Goal: Task Accomplishment & Management: Manage account settings

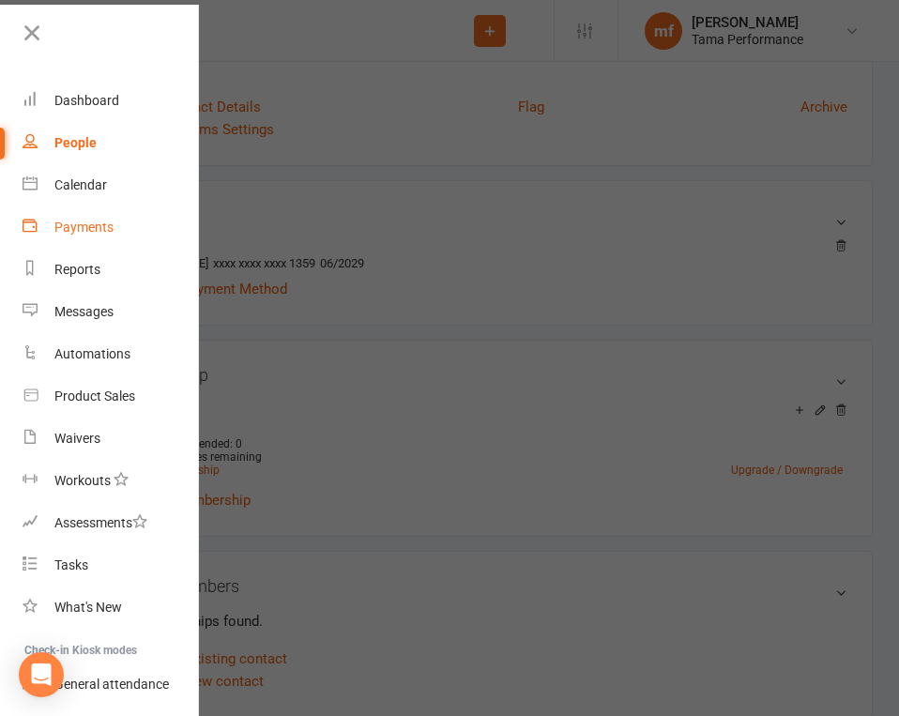
click at [110, 224] on div "Payments" at bounding box center [83, 227] width 59 height 15
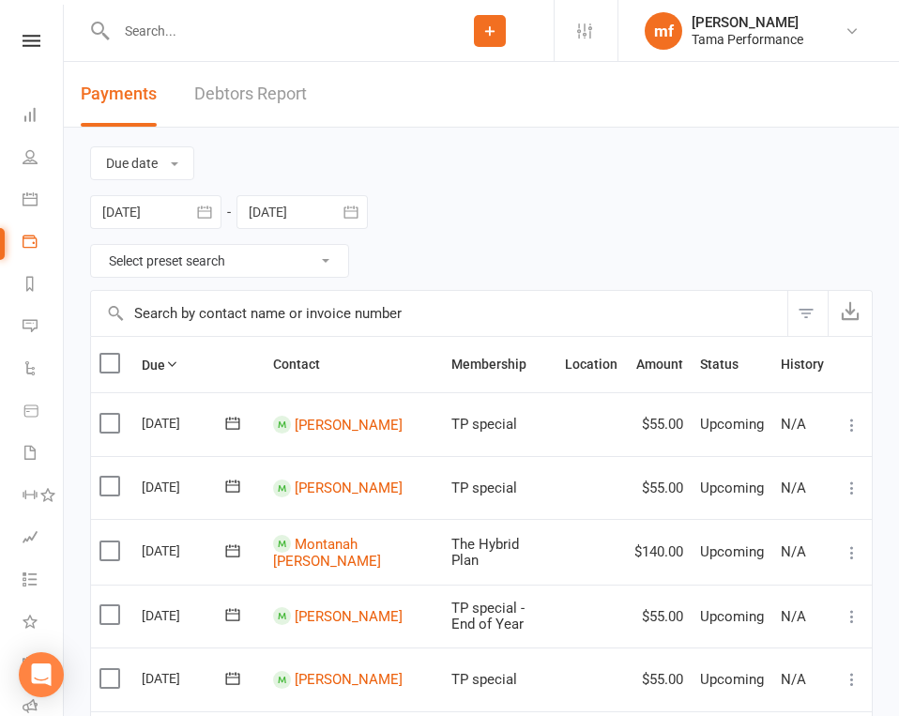
click at [337, 57] on div at bounding box center [258, 30] width 336 height 61
click at [318, 36] on input "text" at bounding box center [268, 31] width 315 height 26
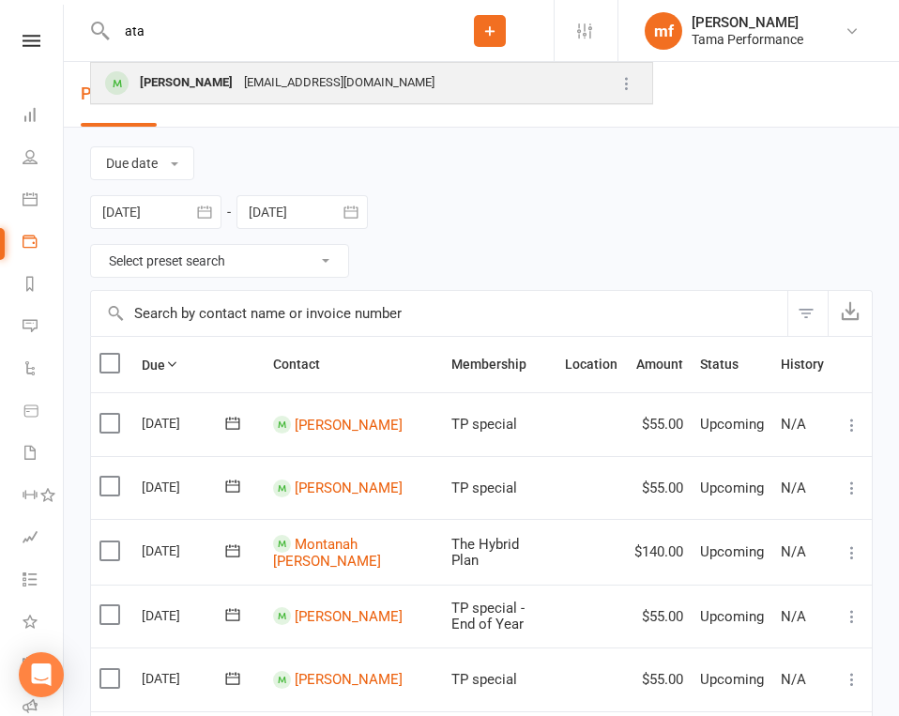
type input "ata"
click at [194, 75] on div "[PERSON_NAME]" at bounding box center [186, 82] width 104 height 27
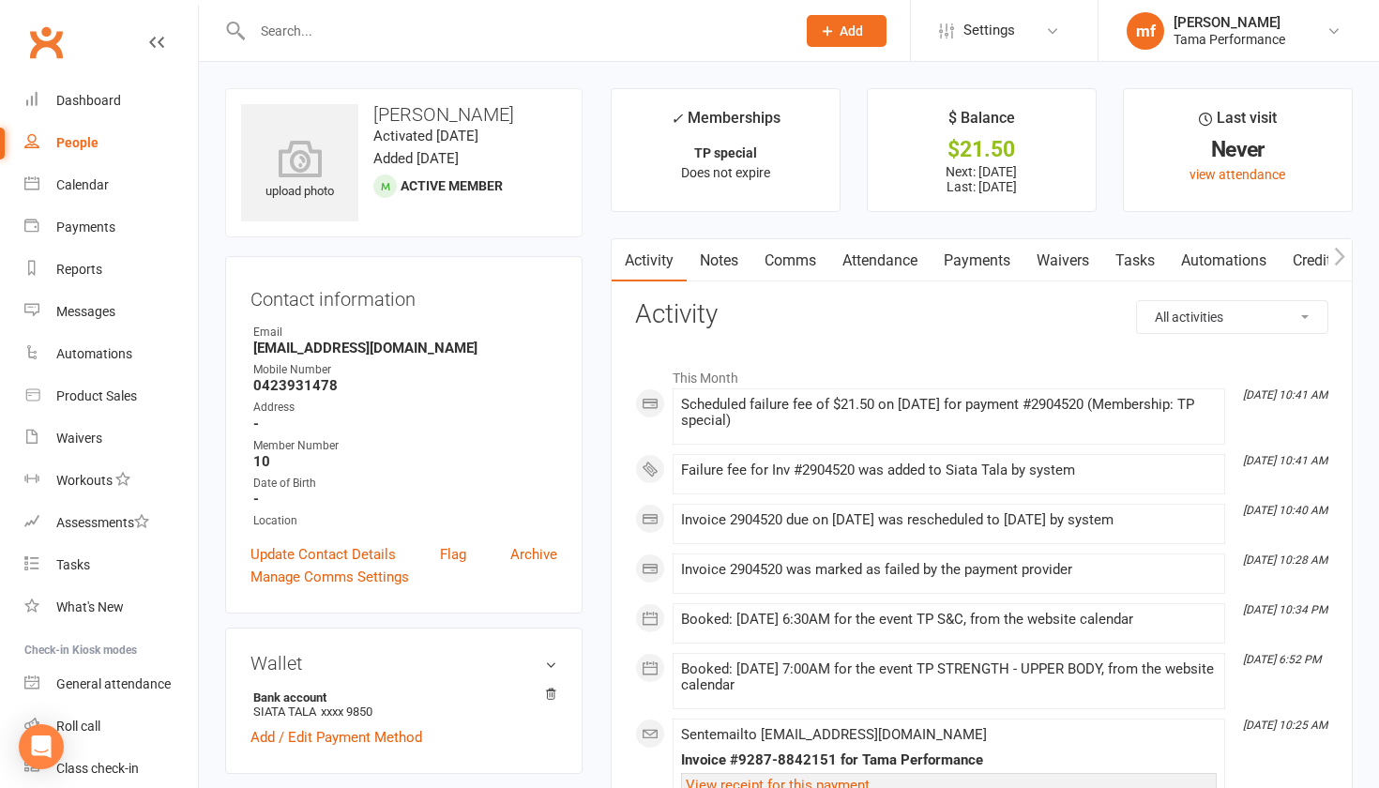
click at [898, 253] on link "Payments" at bounding box center [977, 260] width 93 height 43
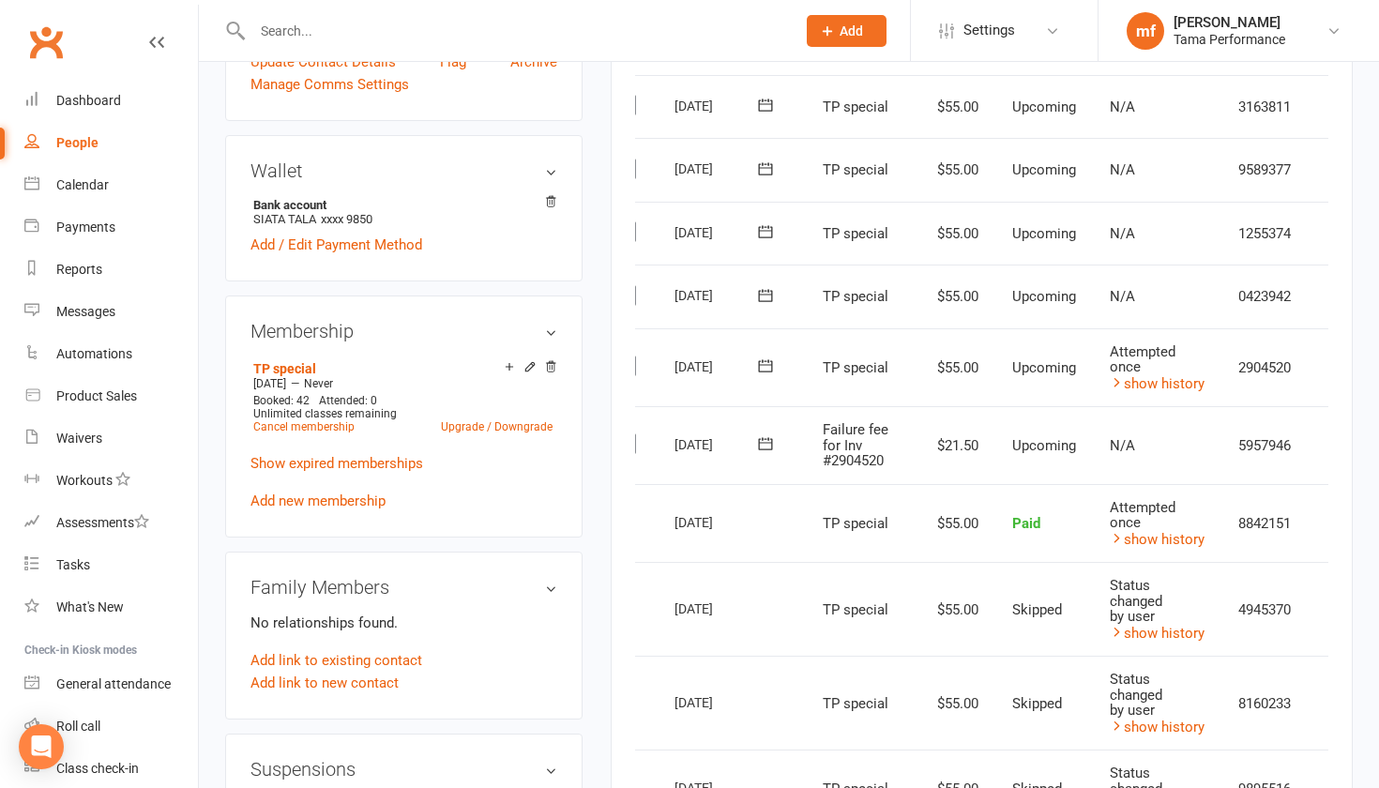
scroll to position [0, 56]
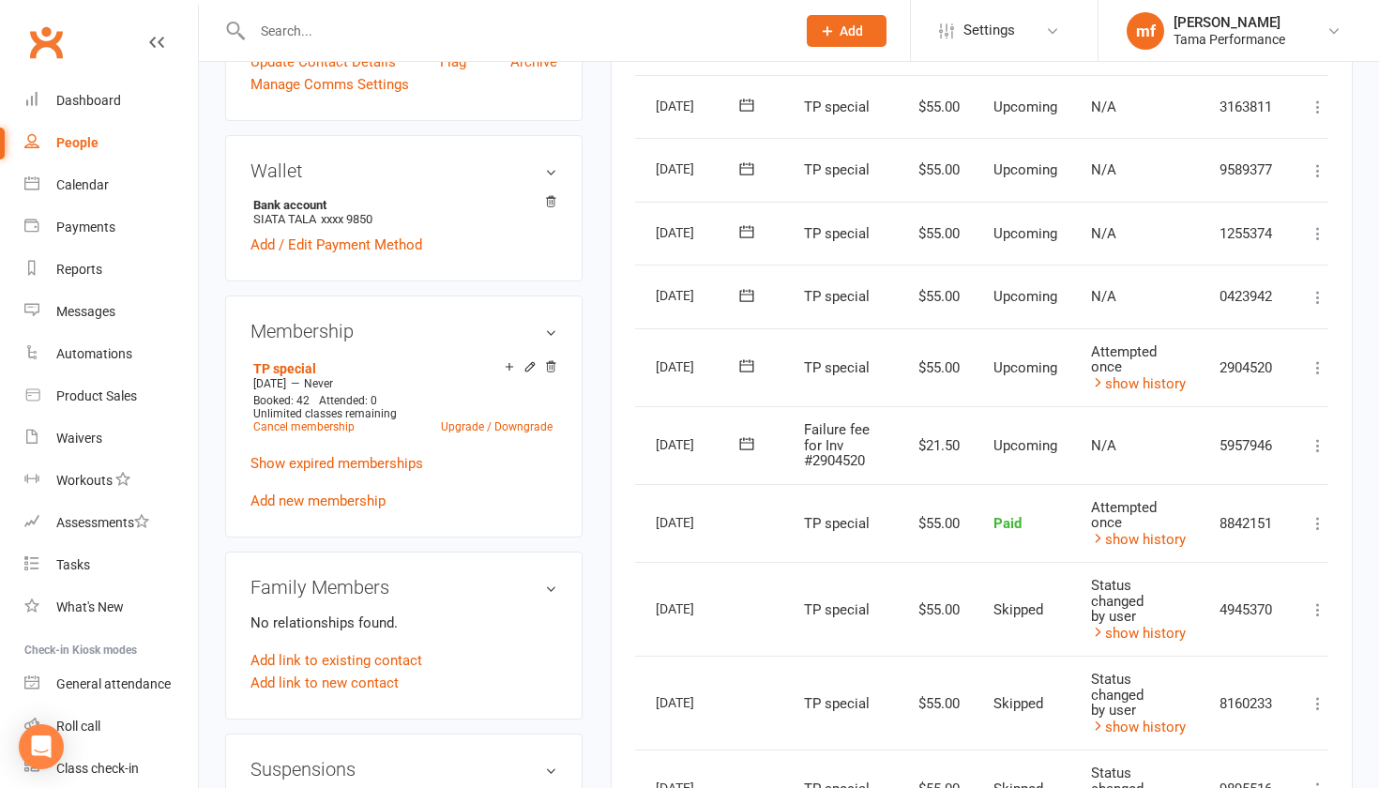
click at [898, 436] on icon at bounding box center [1318, 445] width 19 height 19
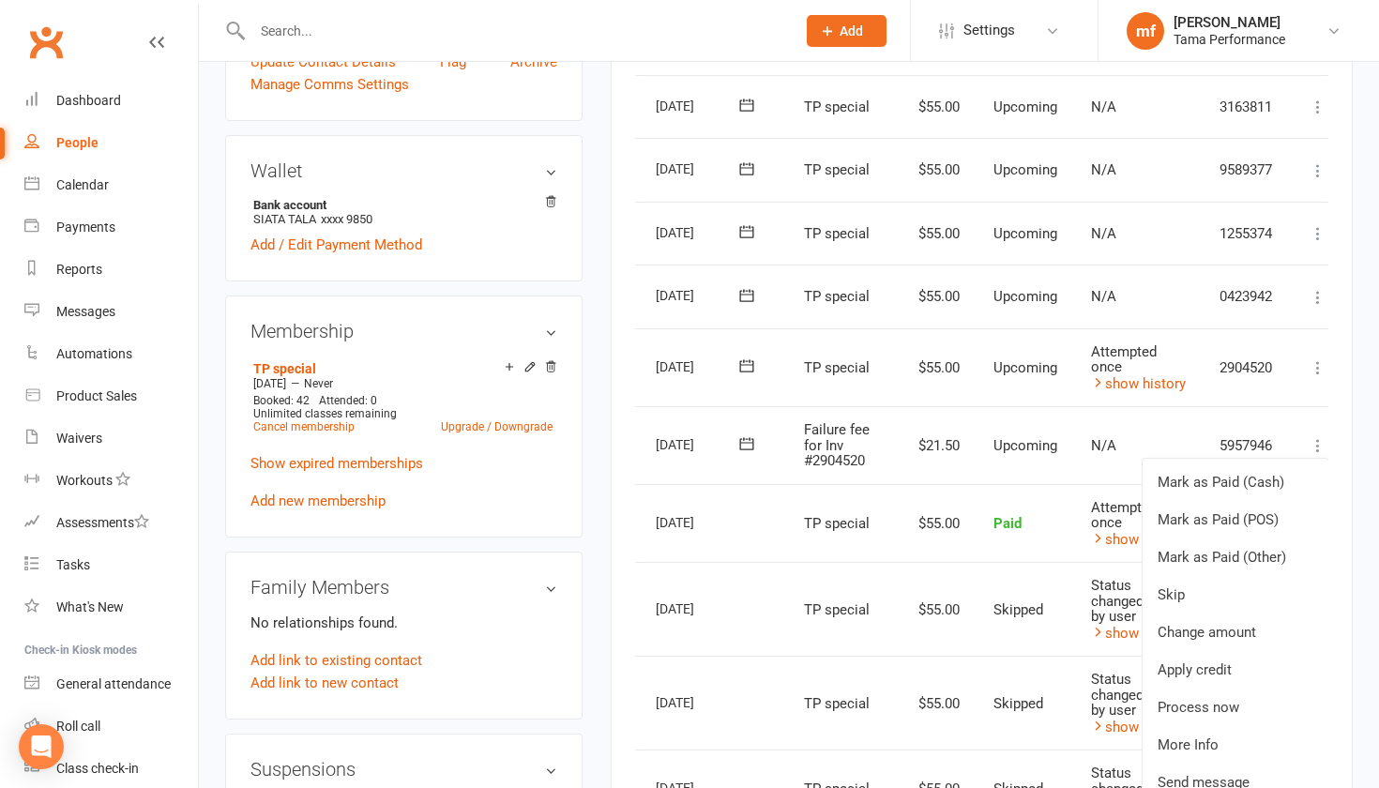
scroll to position [0, 60]
click at [898, 464] on link "Mark as Paid (Cash)" at bounding box center [1232, 482] width 186 height 38
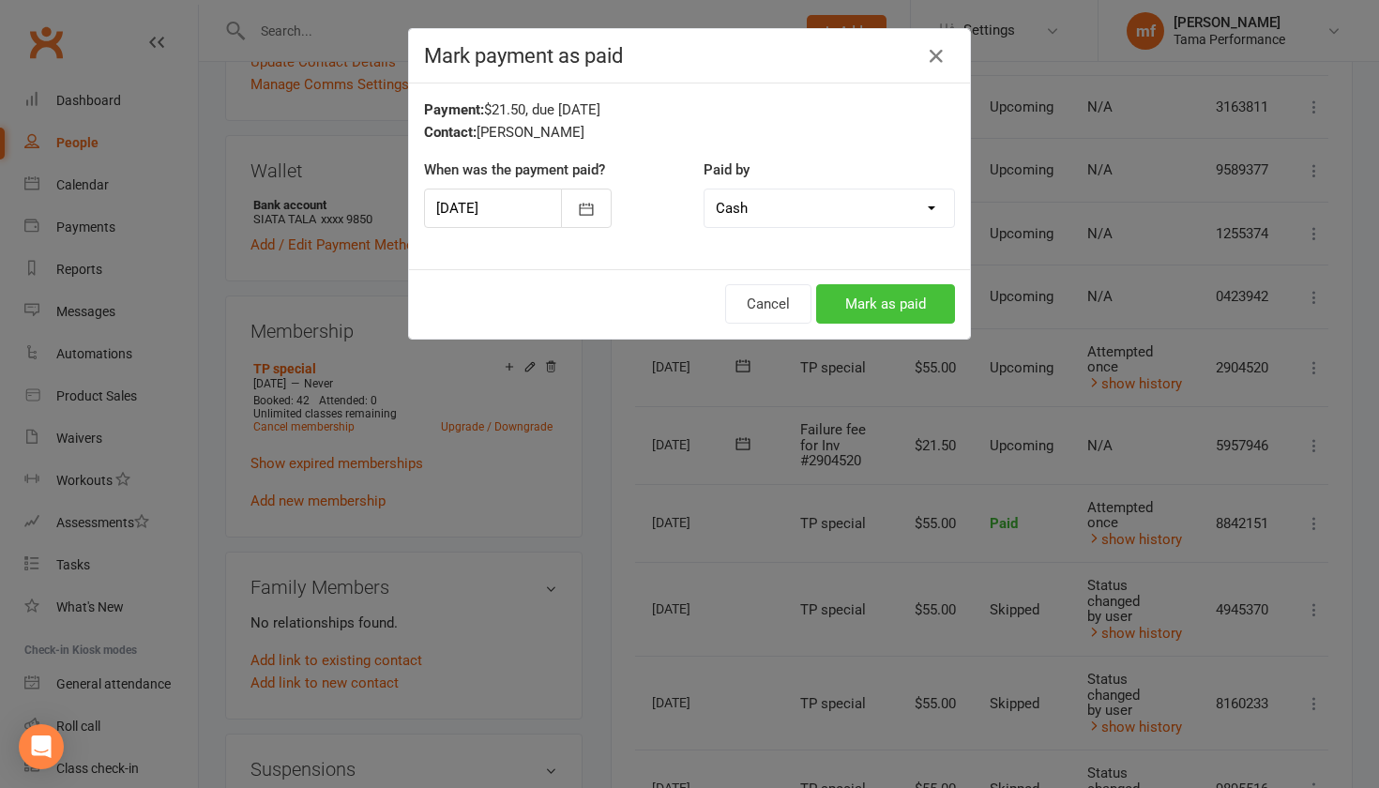
click at [860, 293] on button "Mark as paid" at bounding box center [885, 303] width 139 height 39
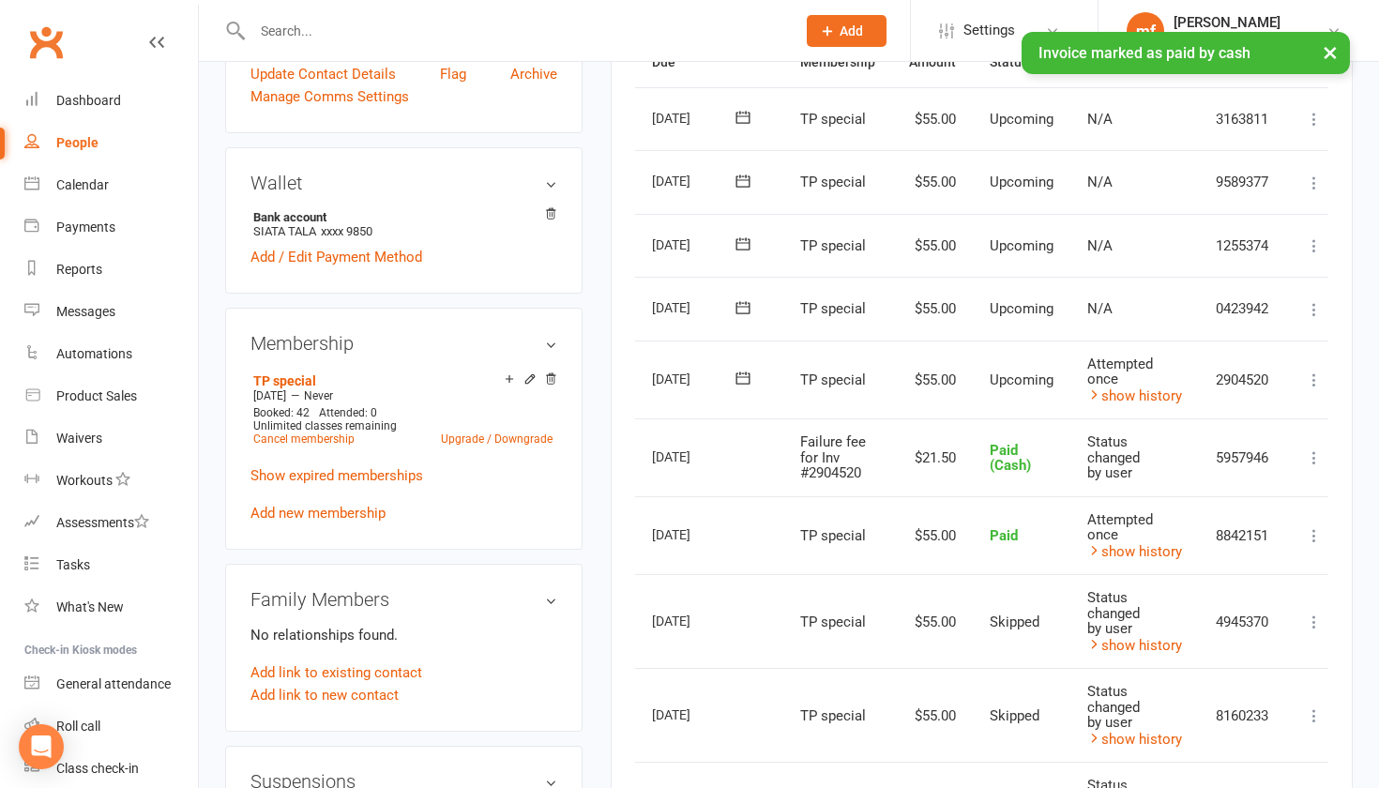
scroll to position [479, 0]
click at [898, 372] on icon at bounding box center [1314, 381] width 19 height 19
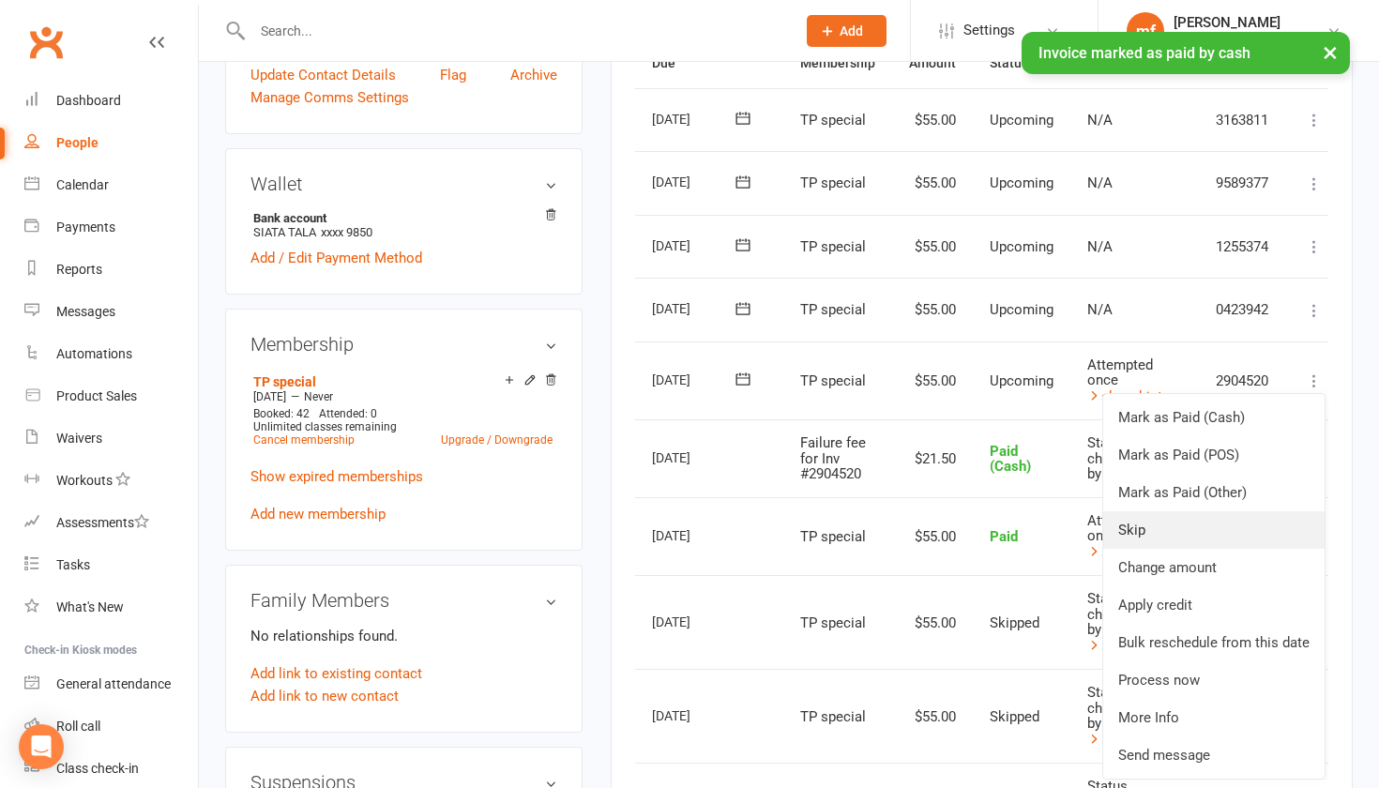
click at [898, 511] on link "Skip" at bounding box center [1213, 530] width 221 height 38
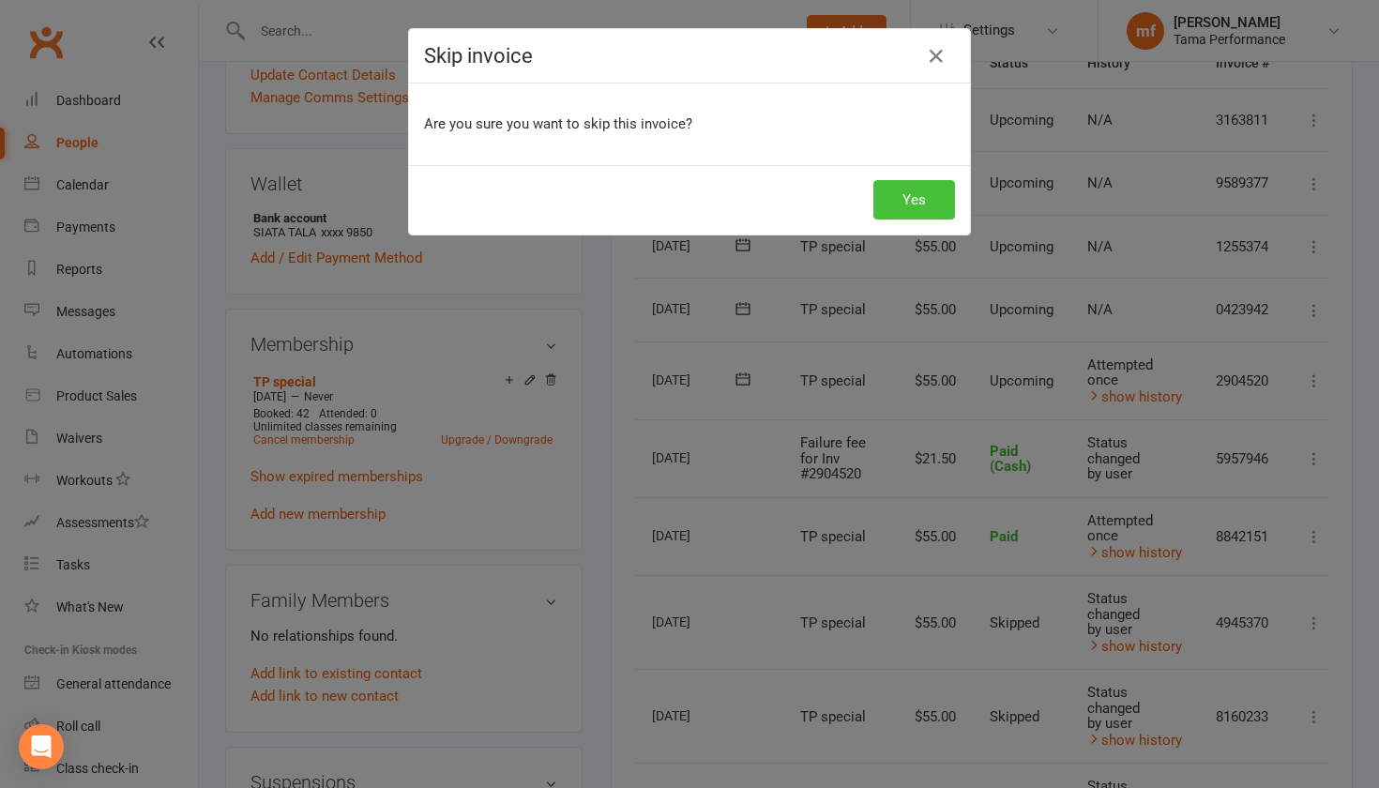
click at [898, 194] on button "Yes" at bounding box center [914, 199] width 82 height 39
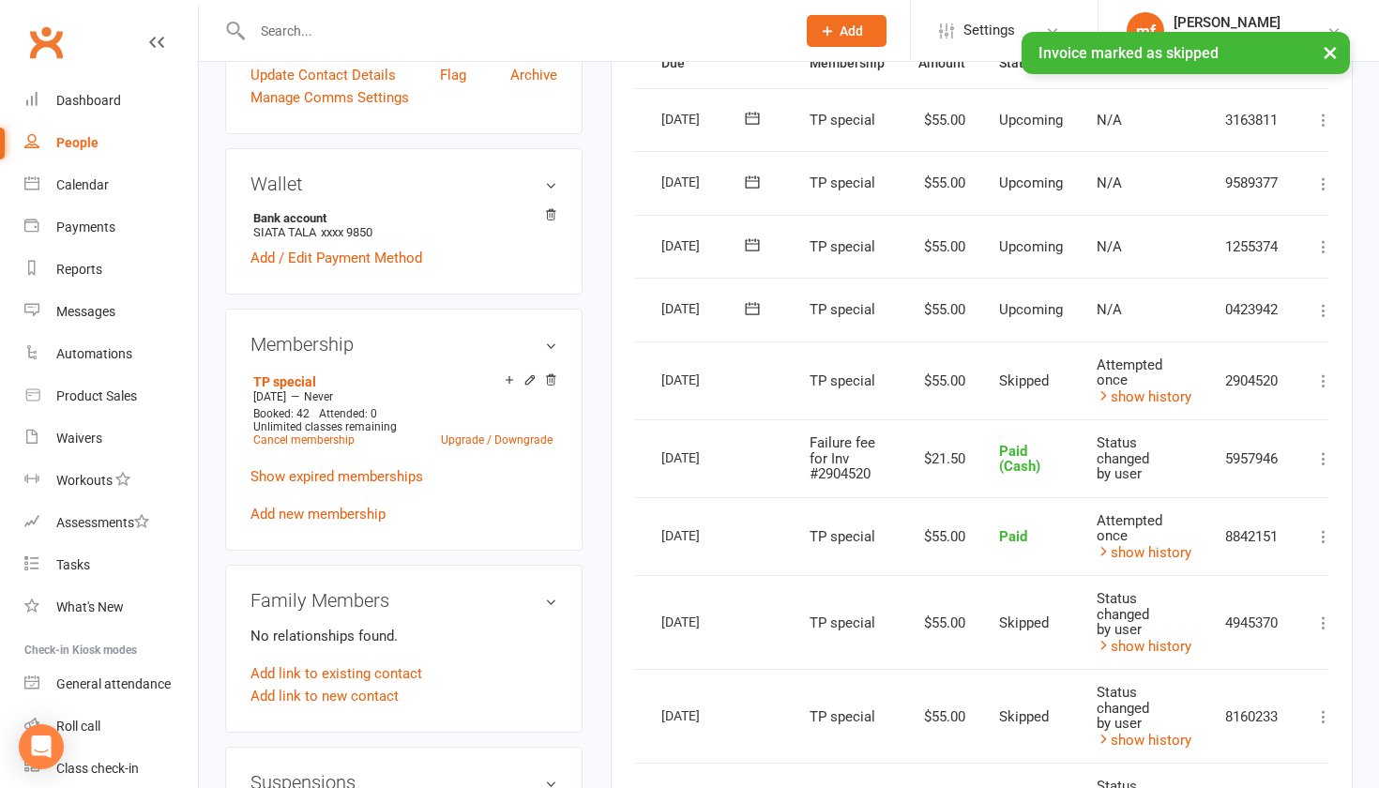
scroll to position [0, 52]
click at [744, 299] on icon at bounding box center [751, 308] width 19 height 19
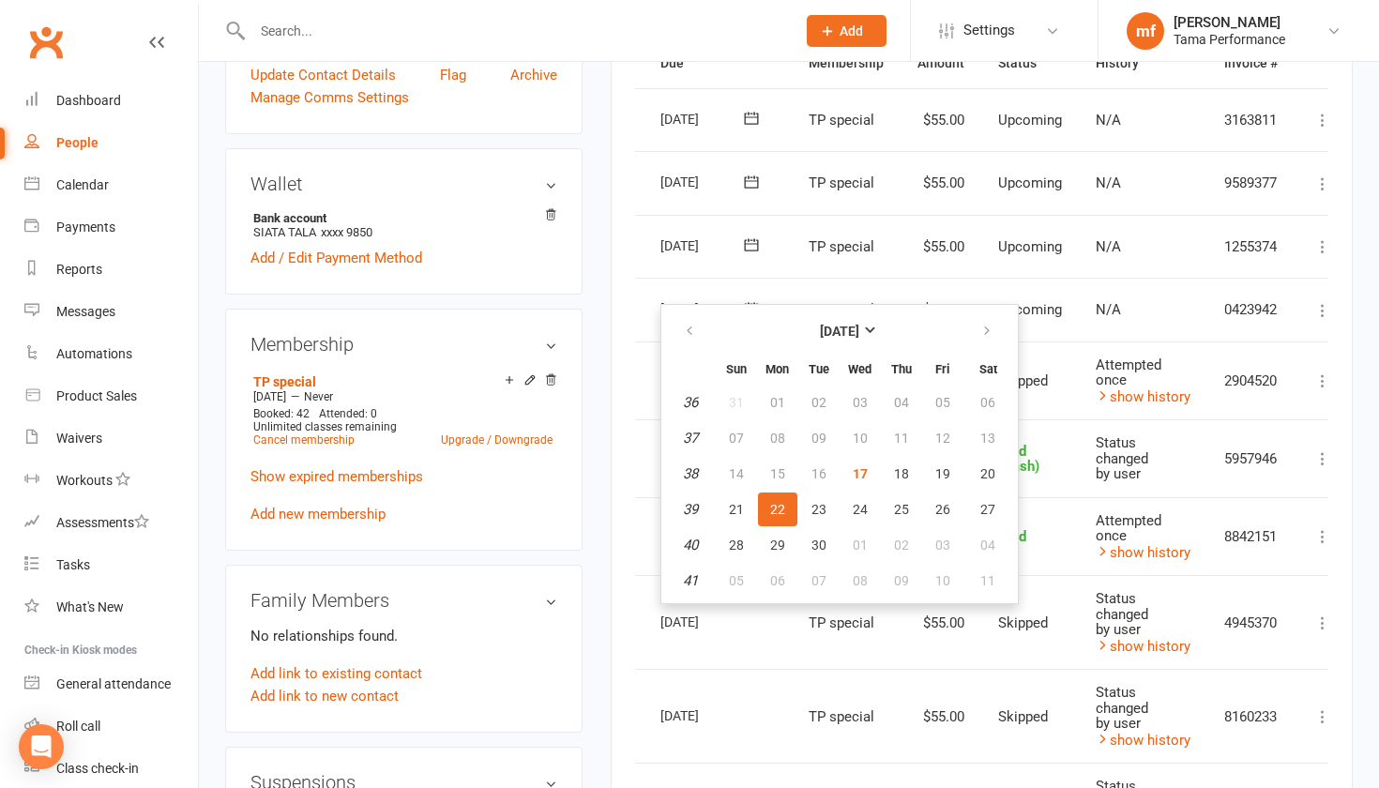
click at [827, 220] on td "TP special" at bounding box center [846, 247] width 109 height 64
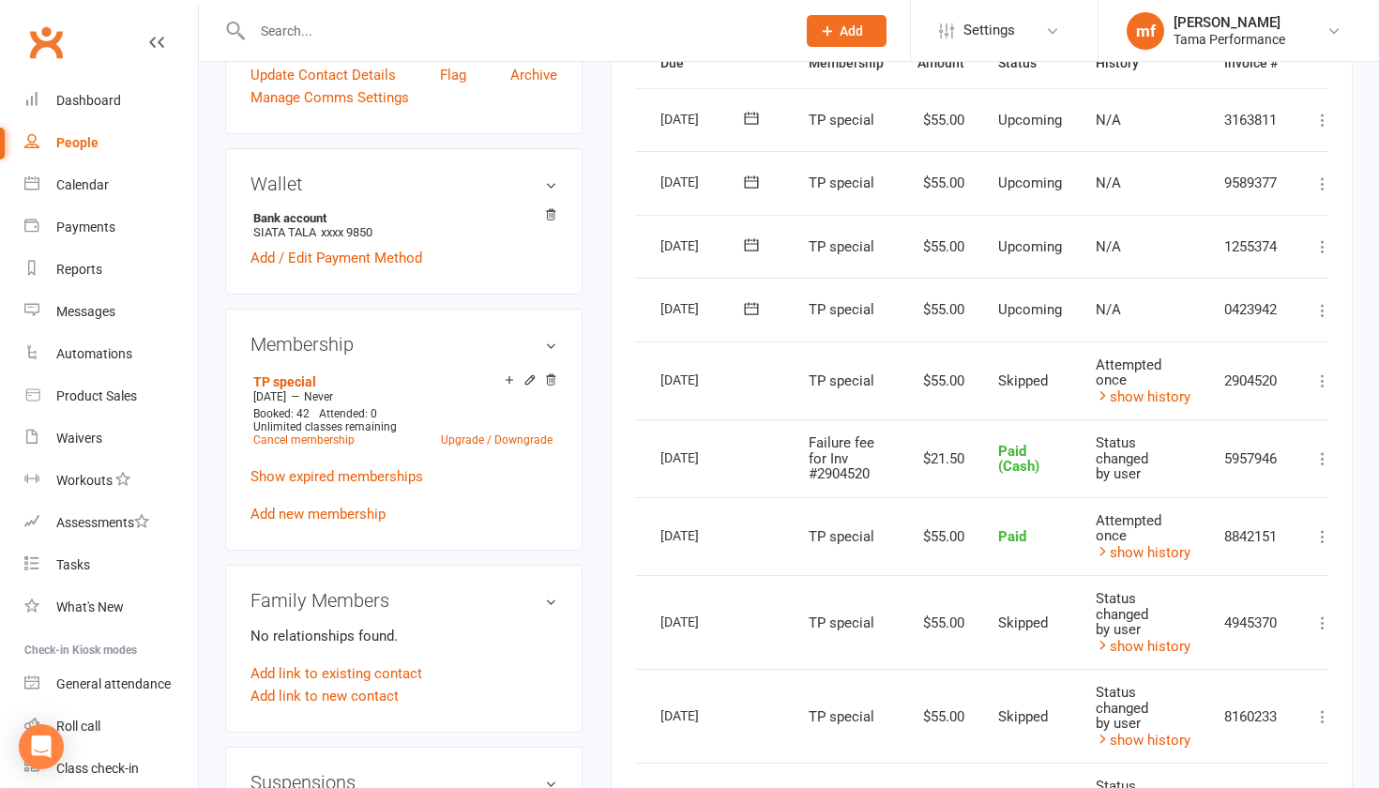
click at [753, 299] on icon at bounding box center [751, 308] width 19 height 19
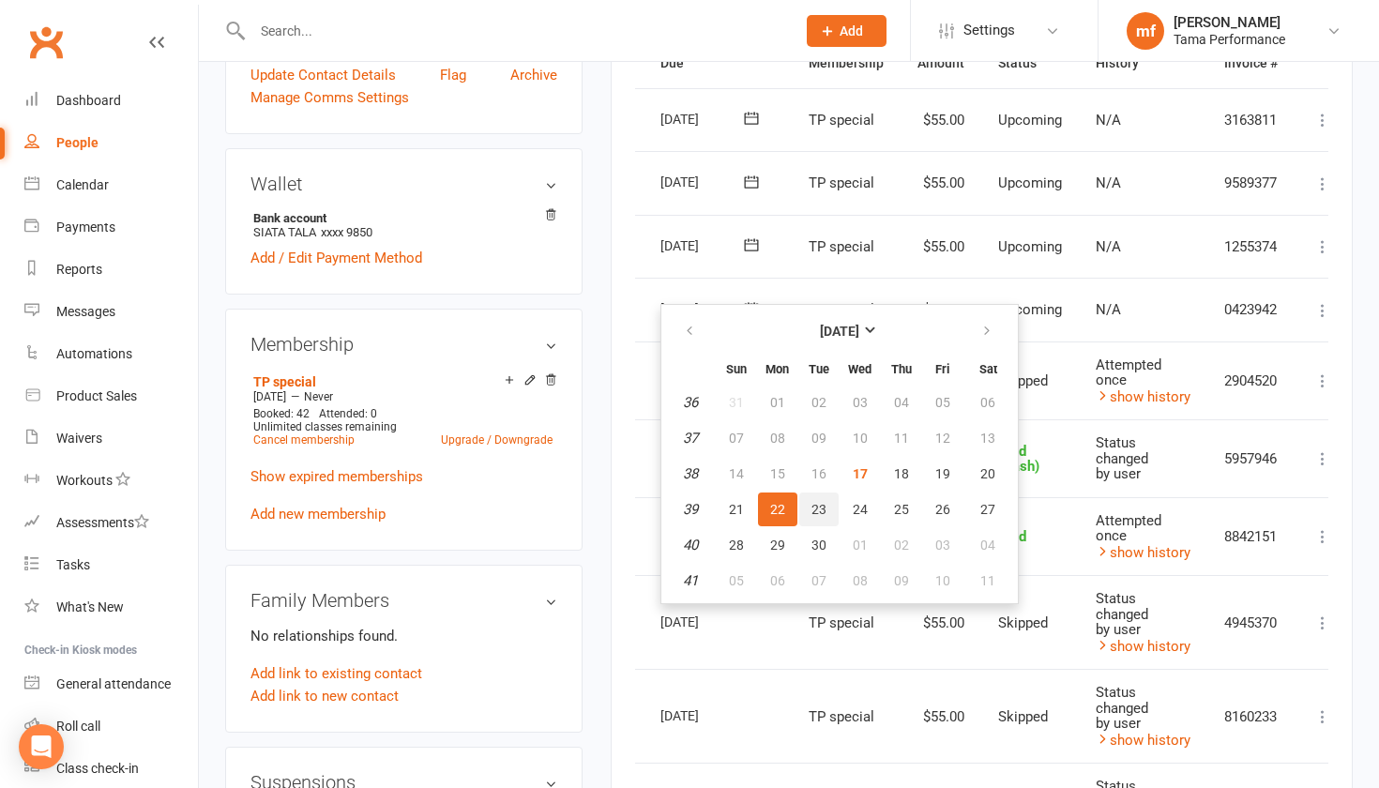
click at [821, 513] on span "23" at bounding box center [818, 509] width 15 height 15
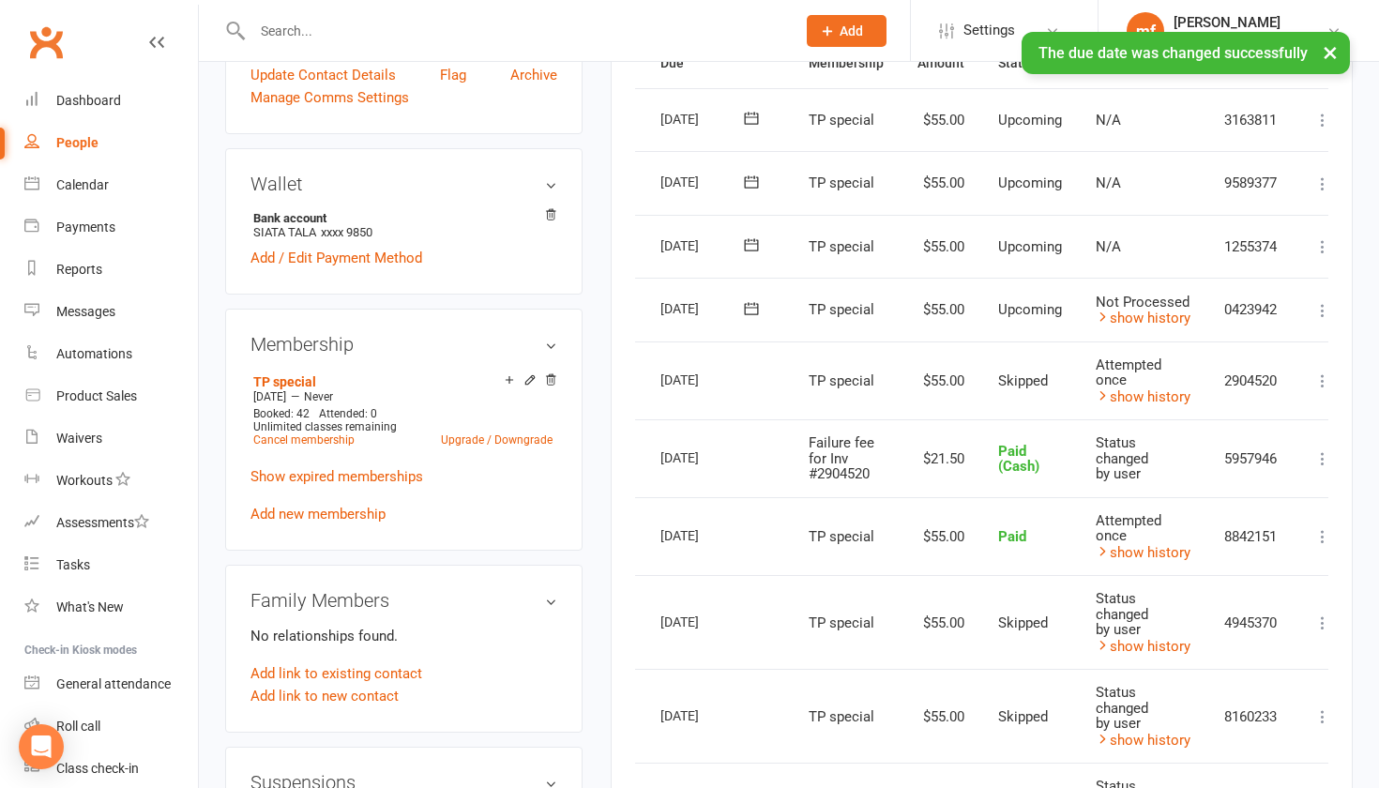
click at [755, 235] on icon at bounding box center [751, 244] width 19 height 19
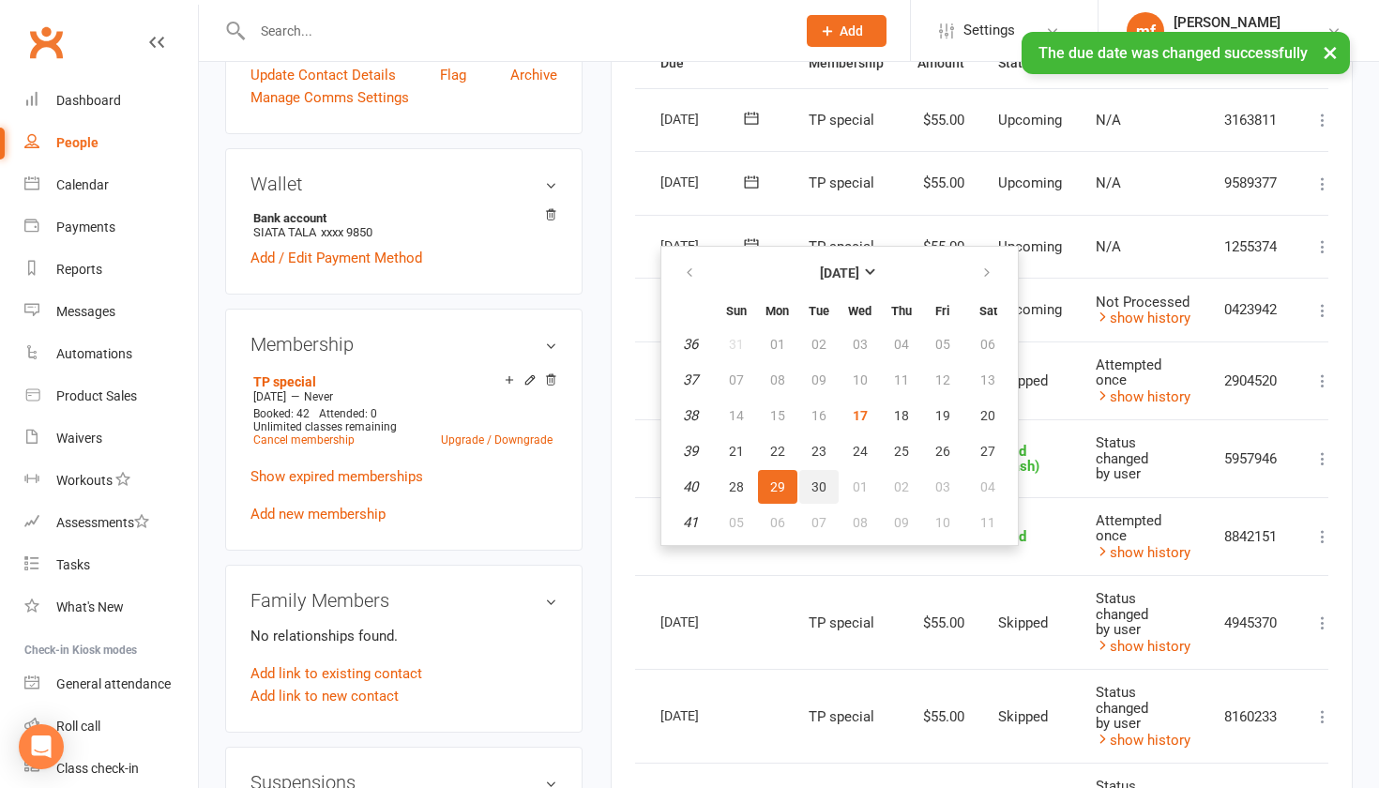
click at [817, 484] on span "30" at bounding box center [818, 486] width 15 height 15
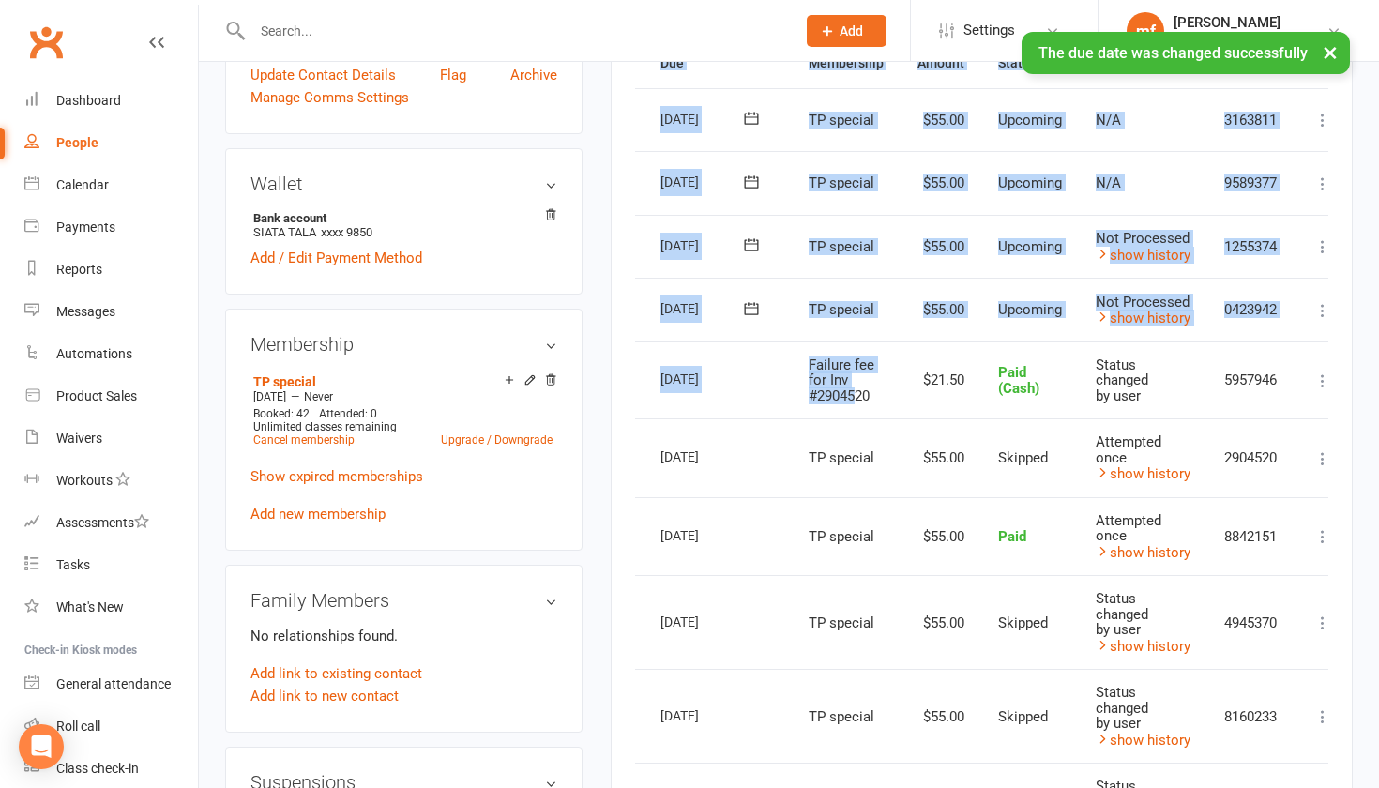
drag, startPoint x: 853, startPoint y: 371, endPoint x: 853, endPoint y: -109, distance: 479.4
click at [853, 0] on html "Prospect Member Non-attending contact Class / event Appointment Task Membership…" at bounding box center [689, 521] width 1379 height 2001
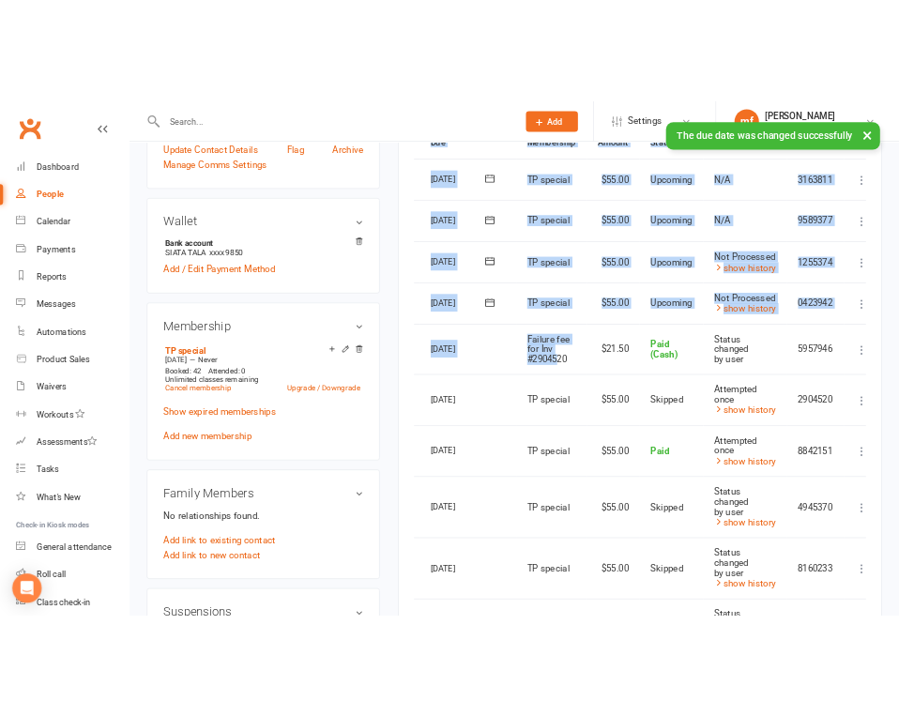
scroll to position [224, 0]
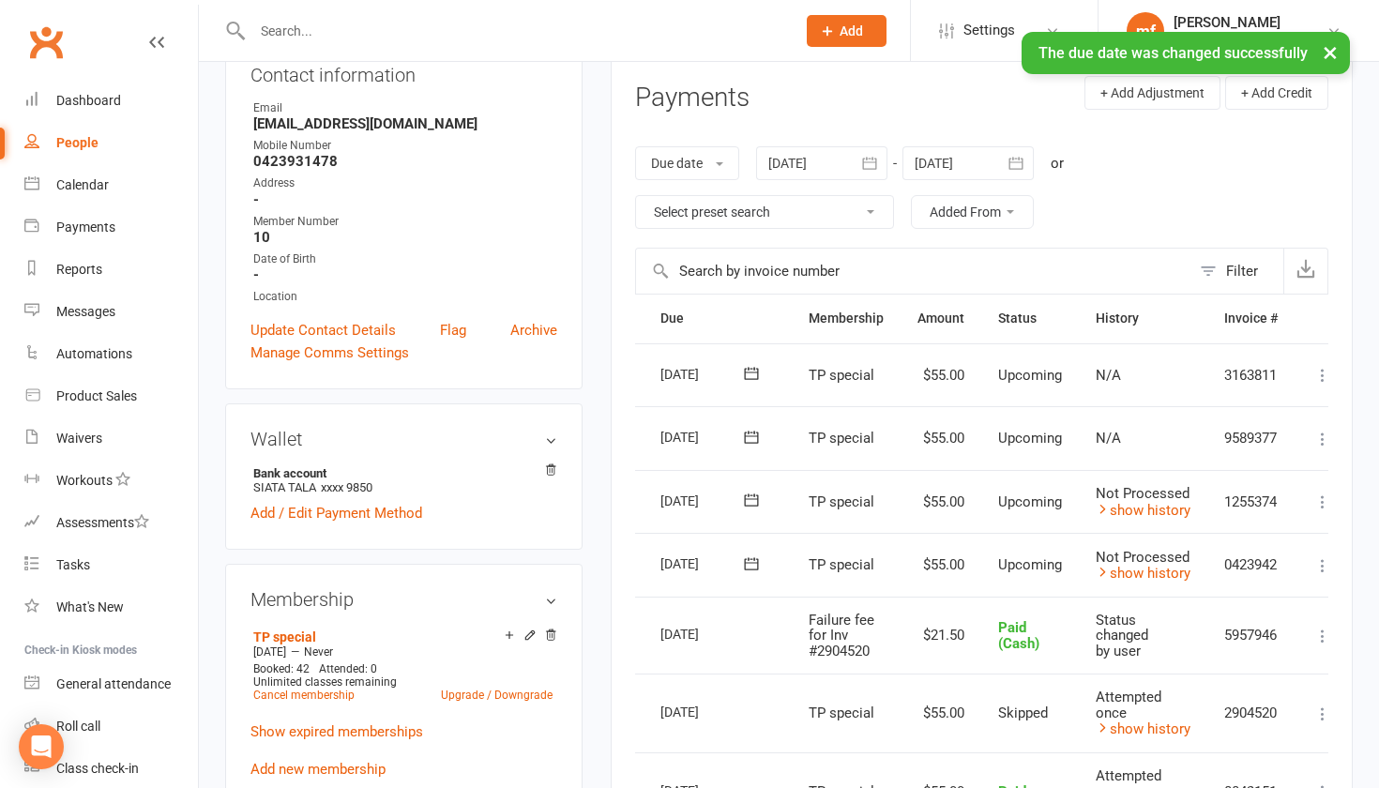
click at [523, 188] on div "Address" at bounding box center [405, 183] width 304 height 18
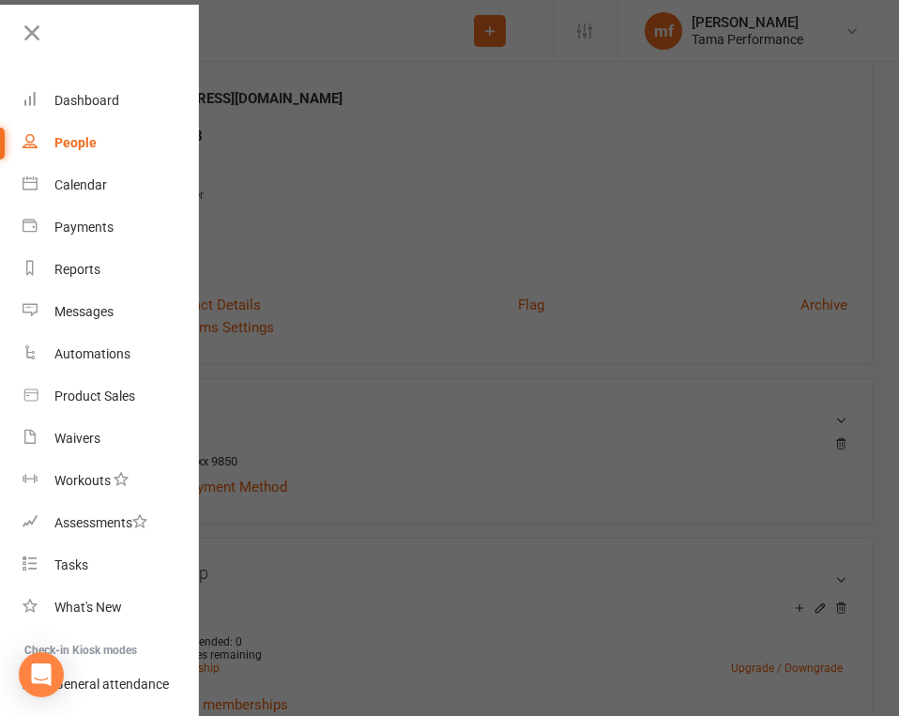
scroll to position [0, 0]
click at [94, 186] on div "Calendar" at bounding box center [80, 184] width 53 height 15
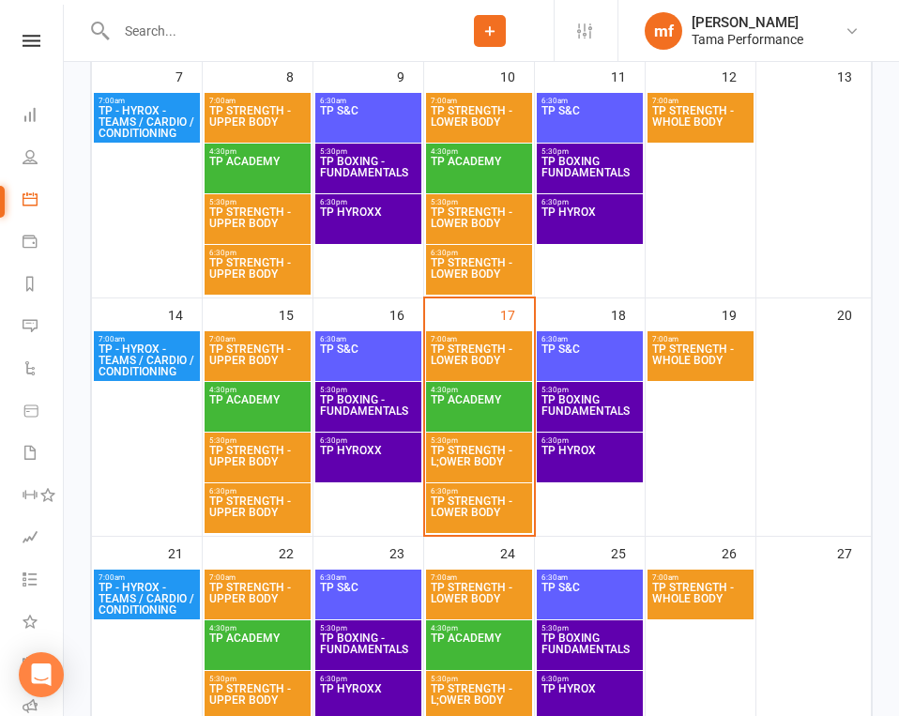
scroll to position [588, 0]
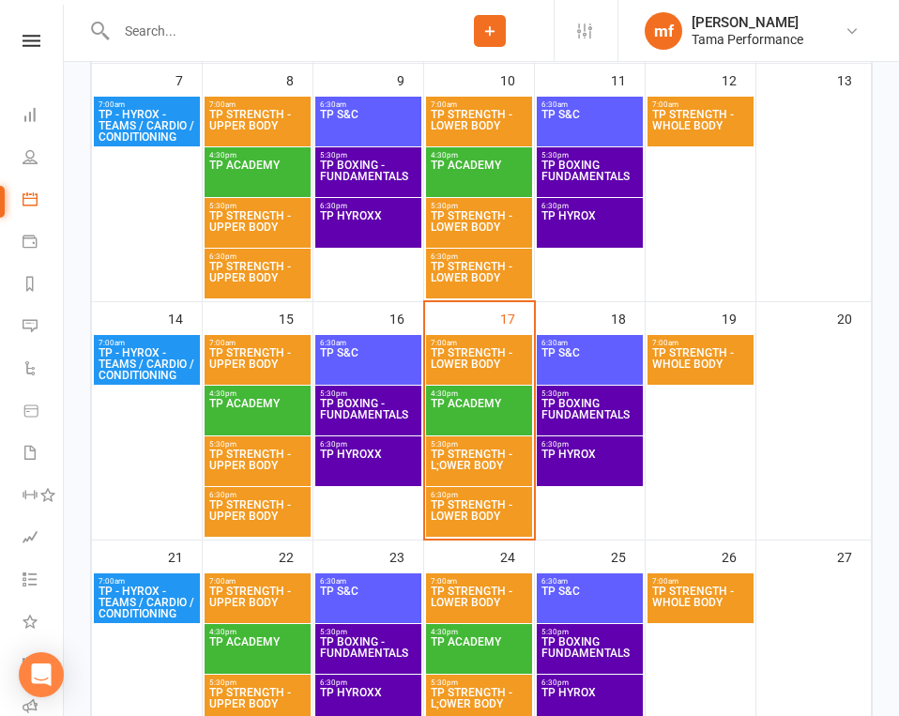
click at [483, 503] on span "TP STRENGTH - LOWER BODY" at bounding box center [479, 516] width 99 height 34
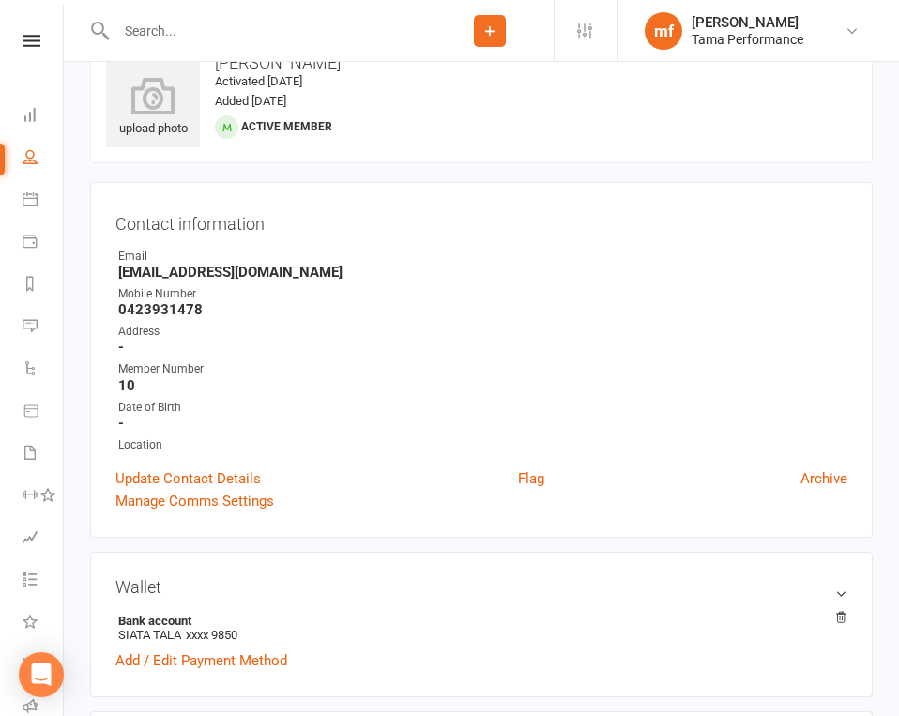
scroll to position [54, 0]
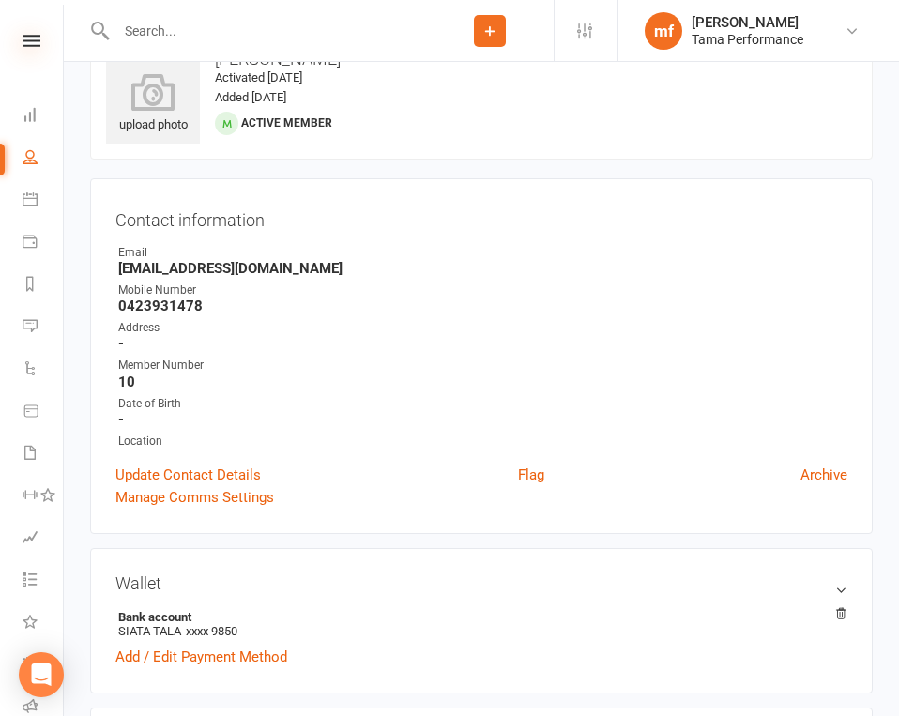
click at [23, 39] on icon at bounding box center [32, 41] width 18 height 12
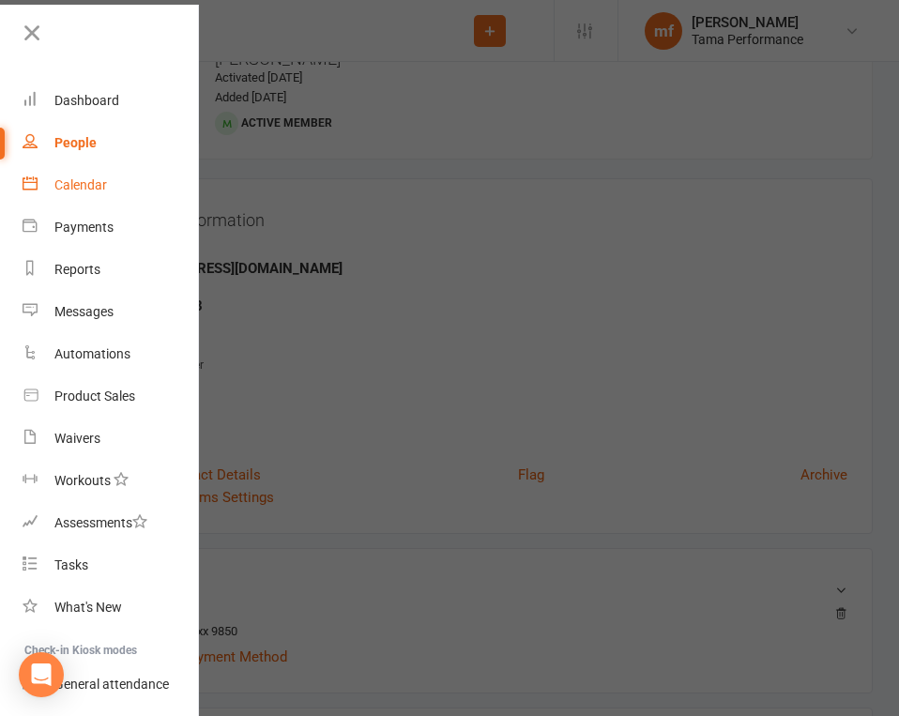
click at [77, 175] on link "Calendar" at bounding box center [111, 185] width 177 height 42
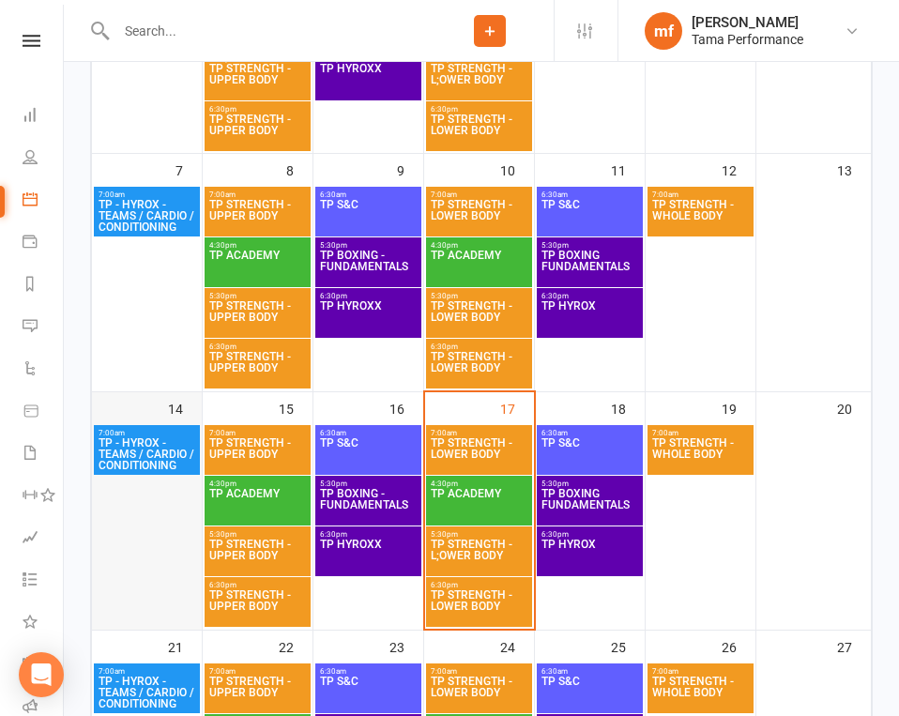
scroll to position [501, 0]
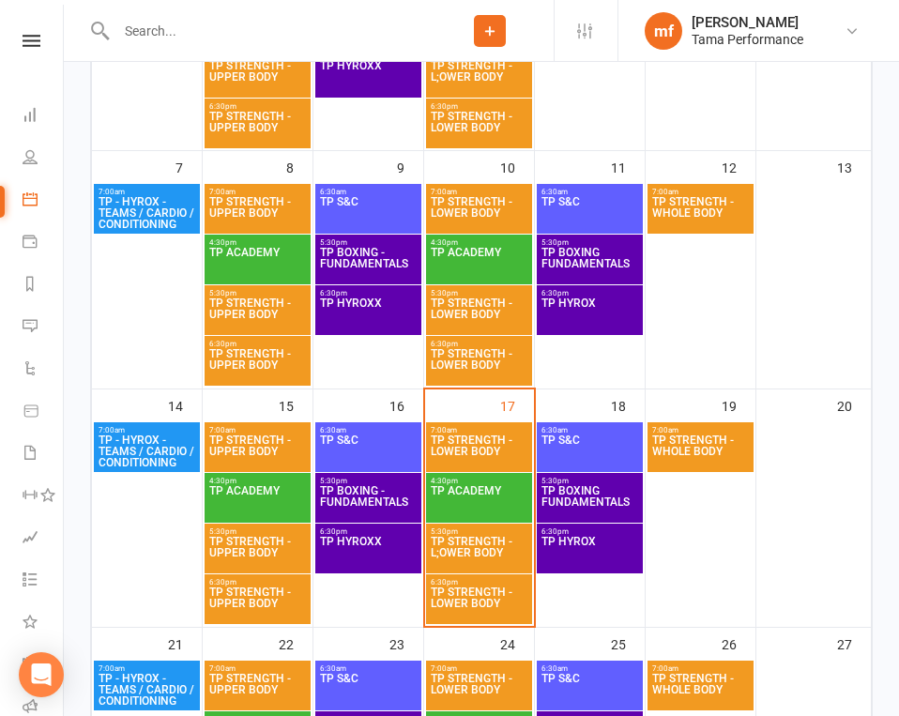
click at [485, 546] on span "TP STRENGTH - L;OWER BODY" at bounding box center [479, 553] width 99 height 34
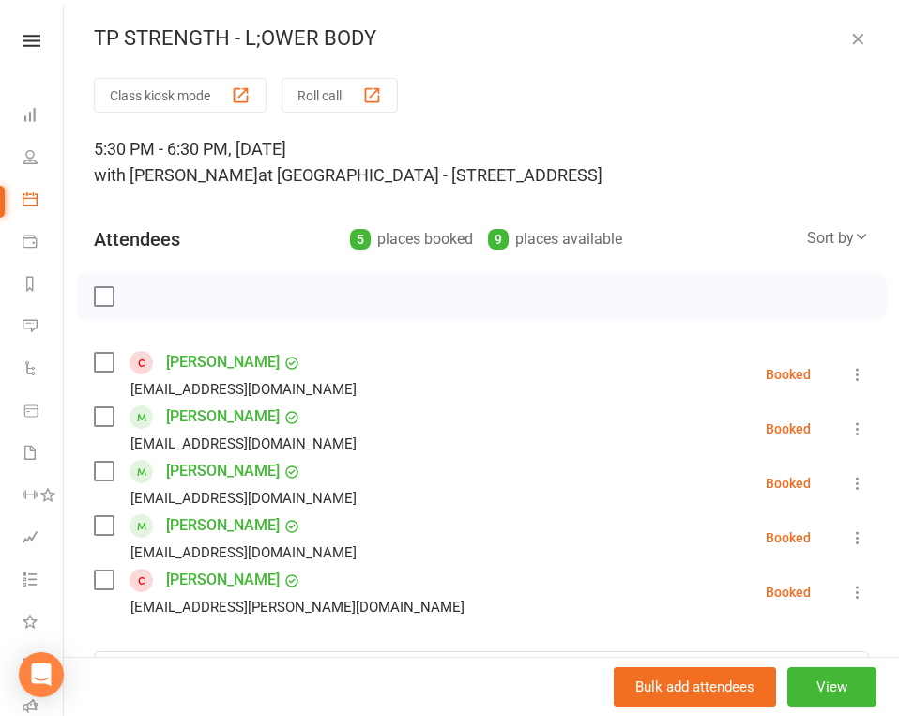
scroll to position [44, 0]
